Goal: Find specific page/section: Find specific page/section

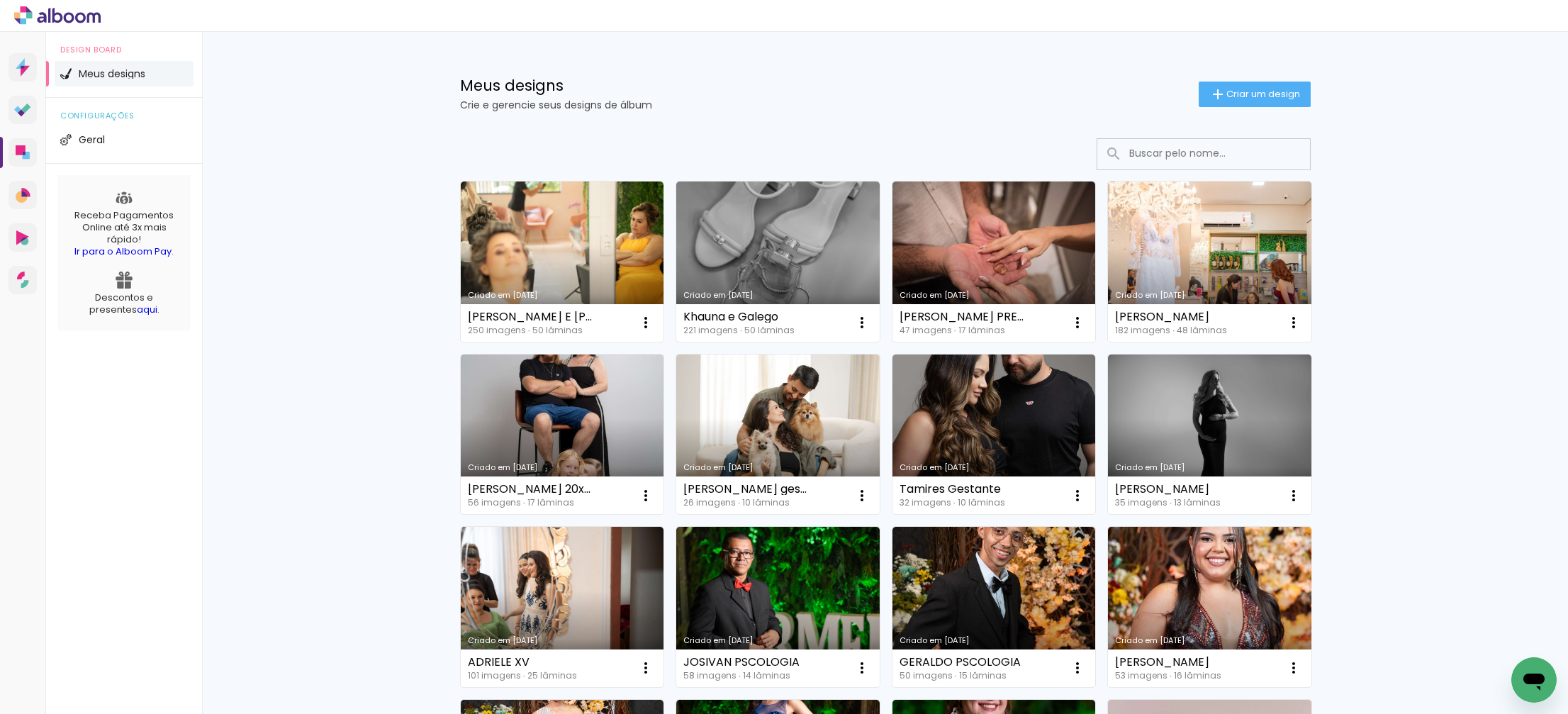
click at [1235, 161] on input at bounding box center [1223, 154] width 202 height 29
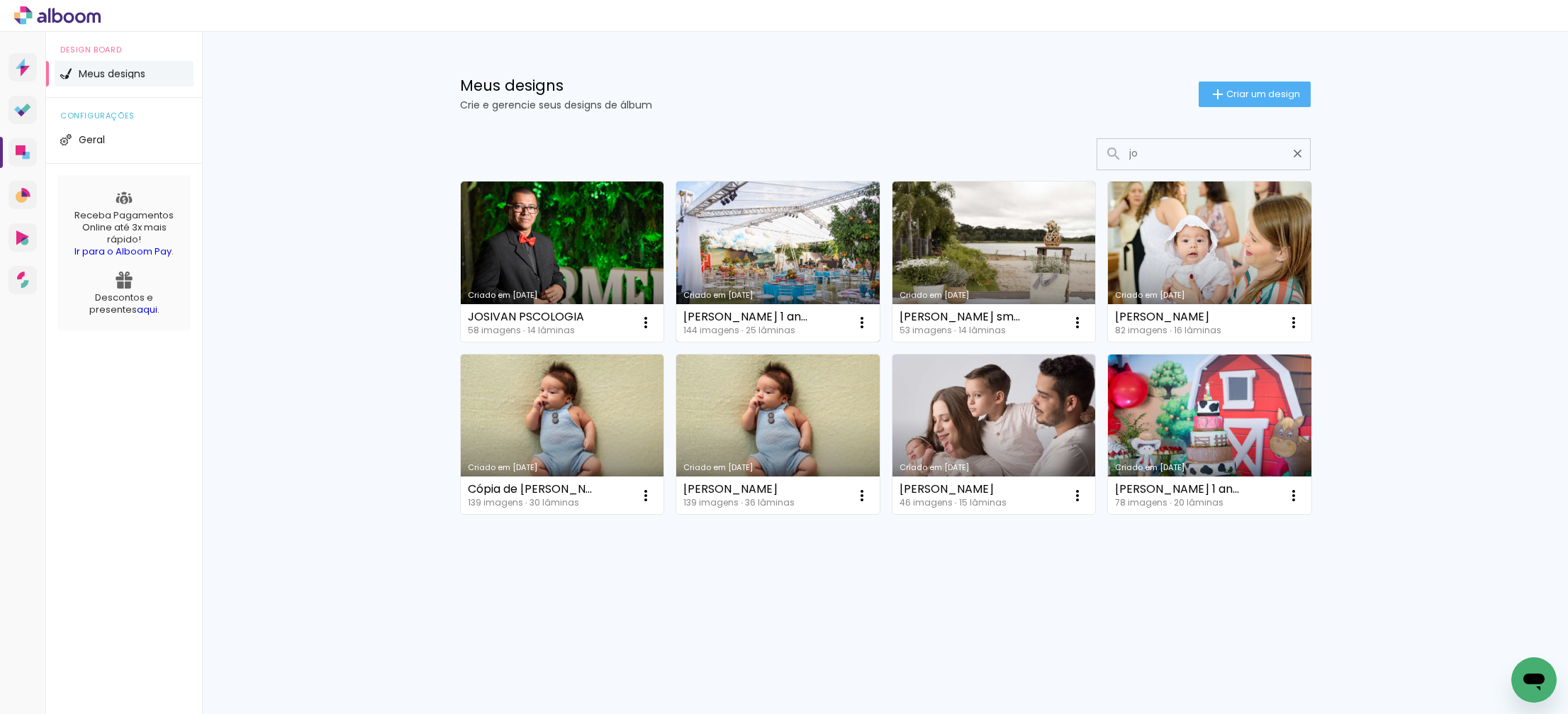
type input "jo"
type paper-input "jo"
click at [811, 259] on link "Criado em [DATE]" at bounding box center [778, 261] width 204 height 160
